Goal: Transaction & Acquisition: Subscribe to service/newsletter

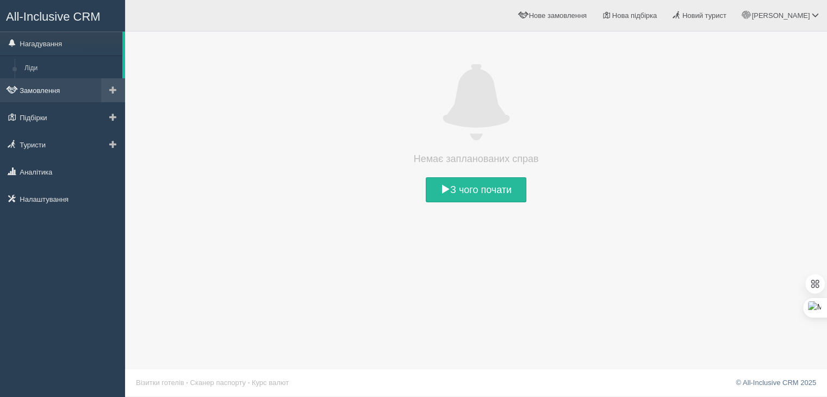
click at [42, 98] on link "Замовлення" at bounding box center [62, 90] width 125 height 24
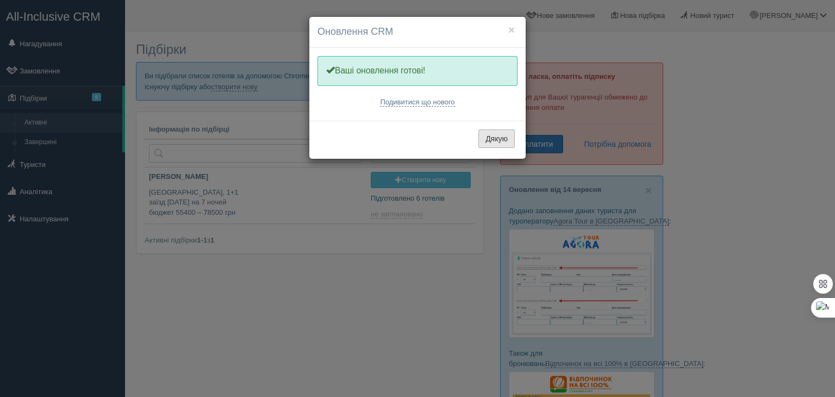
click at [499, 141] on button "Дякую" at bounding box center [496, 138] width 36 height 18
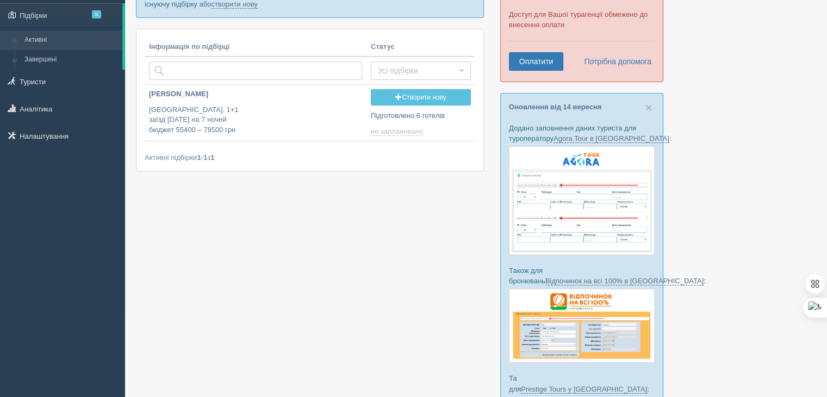
scroll to position [67, 0]
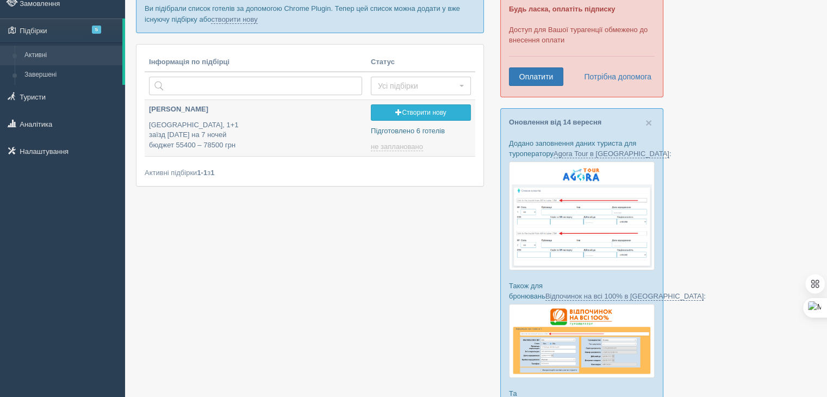
type input "2025-09-17 13:05"
click at [442, 115] on link "Створити нову" at bounding box center [421, 112] width 100 height 16
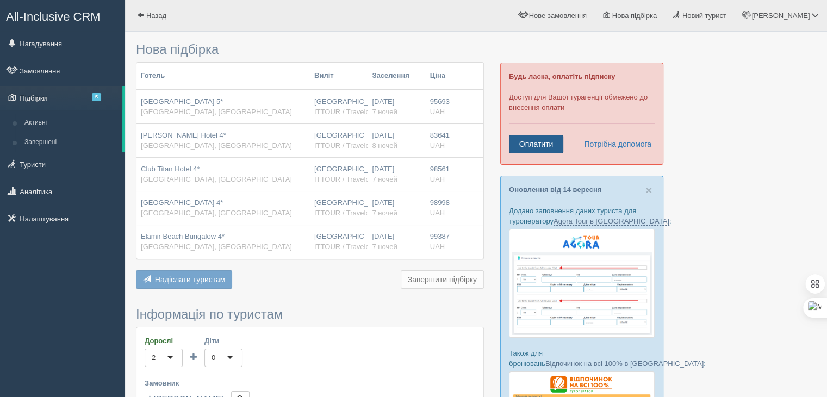
click at [551, 141] on link "Оплатити" at bounding box center [536, 144] width 54 height 18
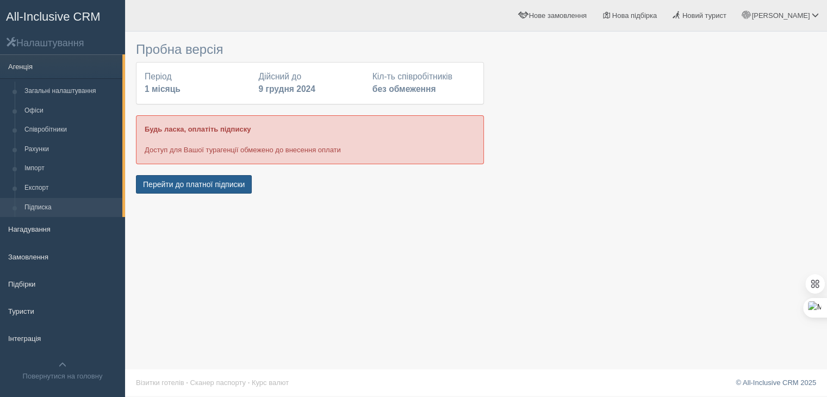
click at [229, 187] on button "Перейти до платної підписки" at bounding box center [194, 184] width 116 height 18
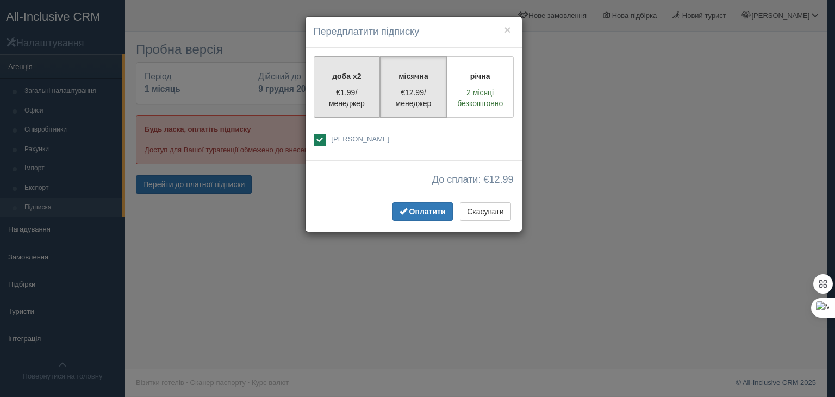
click at [343, 101] on p "€1.99/менеджер" at bounding box center [347, 98] width 53 height 22
radio input "true"
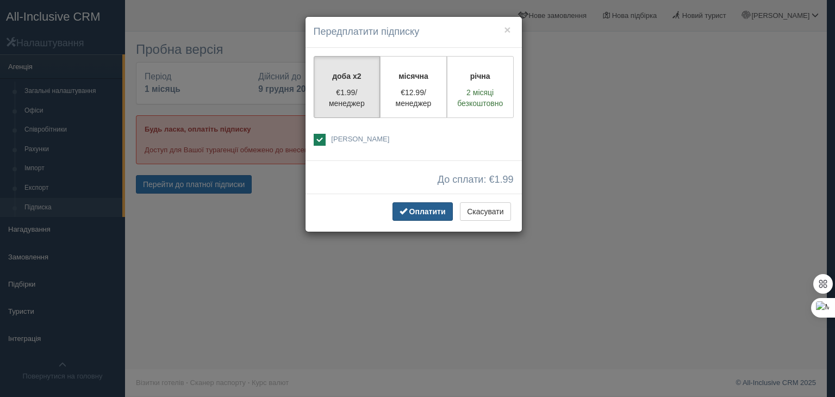
click at [417, 215] on button "Оплатити" at bounding box center [423, 211] width 60 height 18
